Goal: Information Seeking & Learning: Learn about a topic

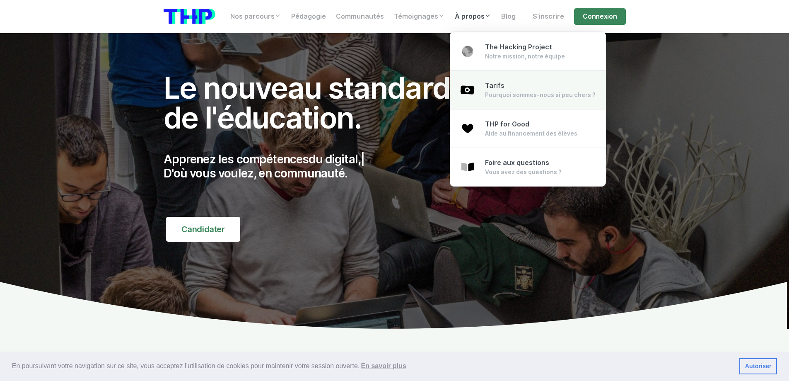
click at [503, 91] on div "Pourquoi sommes-nous si peu chers ?" at bounding box center [540, 95] width 111 height 8
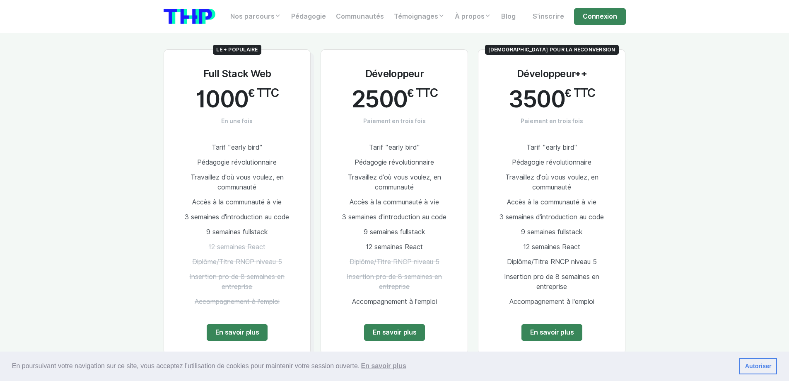
scroll to position [1077, 0]
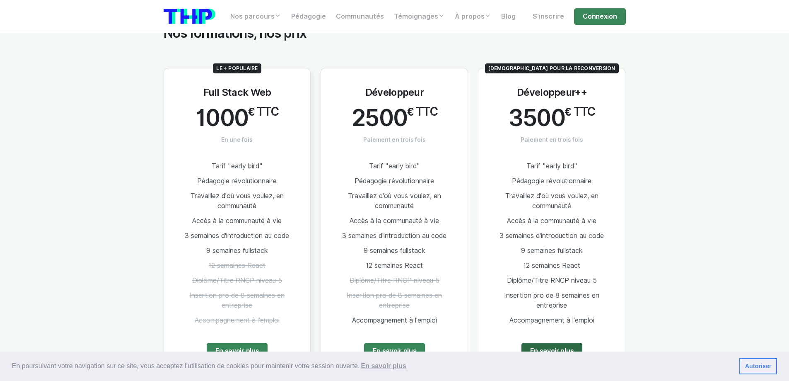
click at [557, 343] on link "En savoir plus" at bounding box center [552, 351] width 61 height 17
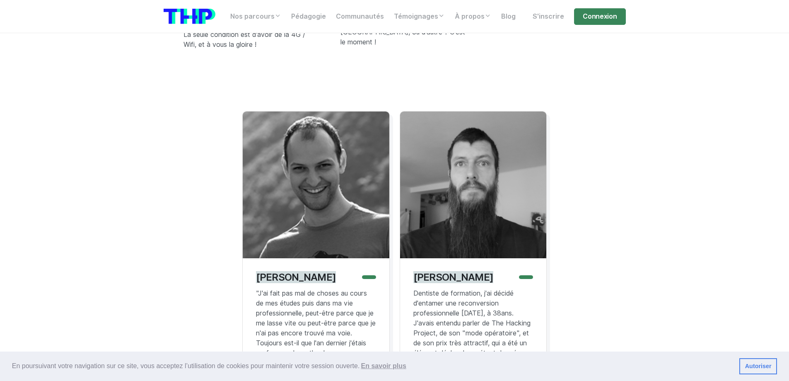
scroll to position [4102, 0]
